Goal: Entertainment & Leisure: Consume media (video, audio)

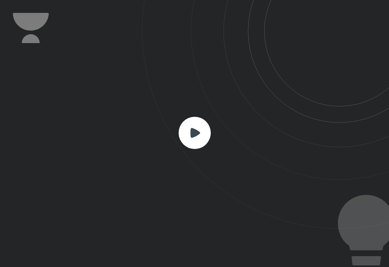
scroll to position [267, 389]
click at [191, 137] on rect at bounding box center [195, 133] width 32 height 32
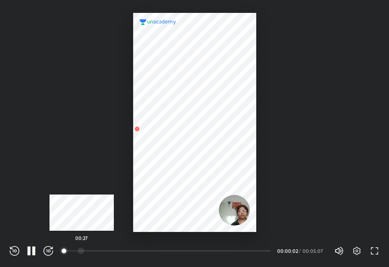
click at [82, 250] on div at bounding box center [81, 250] width 6 height 6
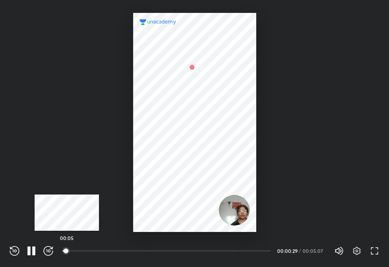
drag, startPoint x: 73, startPoint y: 250, endPoint x: 67, endPoint y: 248, distance: 6.2
click at [67, 248] on div at bounding box center [66, 250] width 6 height 6
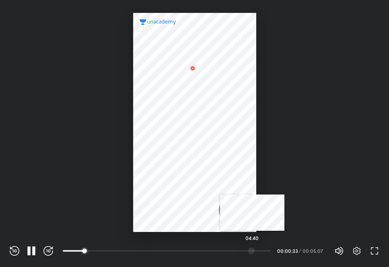
click at [252, 246] on div "04:40" at bounding box center [167, 250] width 208 height 8
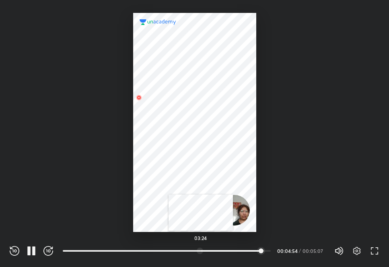
click at [201, 248] on div at bounding box center [200, 250] width 6 height 6
click at [215, 141] on div at bounding box center [194, 122] width 123 height 219
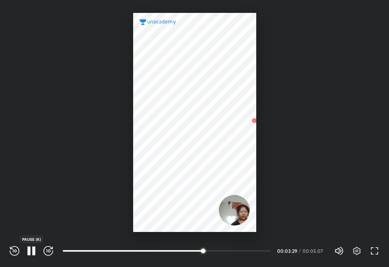
click at [32, 247] on icon "button" at bounding box center [32, 251] width 10 height 10
click at [189, 248] on div at bounding box center [188, 250] width 6 height 6
click at [36, 250] on icon "button" at bounding box center [32, 251] width 10 height 10
click at [31, 252] on icon "button" at bounding box center [32, 251] width 10 height 10
click at [33, 250] on icon "button" at bounding box center [31, 250] width 6 height 7
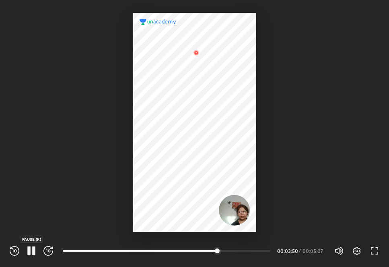
click at [33, 249] on icon "button" at bounding box center [33, 250] width 3 height 9
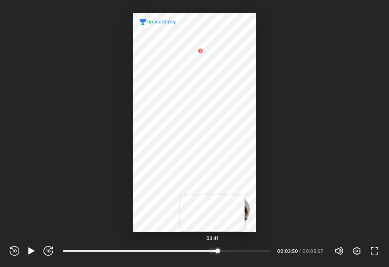
click at [212, 246] on div "03:41" at bounding box center [167, 250] width 208 height 8
click at [35, 249] on icon "button" at bounding box center [32, 251] width 10 height 10
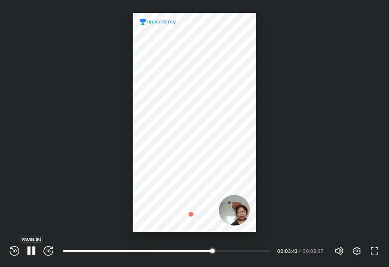
click at [35, 249] on icon "button" at bounding box center [32, 251] width 10 height 10
click at [209, 247] on div at bounding box center [208, 250] width 6 height 6
click at [31, 253] on icon "button" at bounding box center [32, 251] width 10 height 10
drag, startPoint x: 227, startPoint y: 207, endPoint x: 232, endPoint y: 136, distance: 71.0
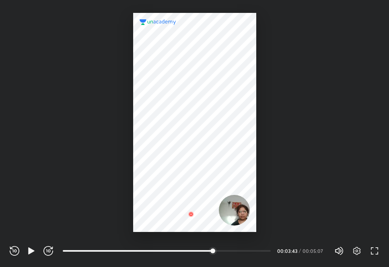
click at [232, 136] on div at bounding box center [194, 122] width 123 height 219
